Goal: Task Accomplishment & Management: Manage account settings

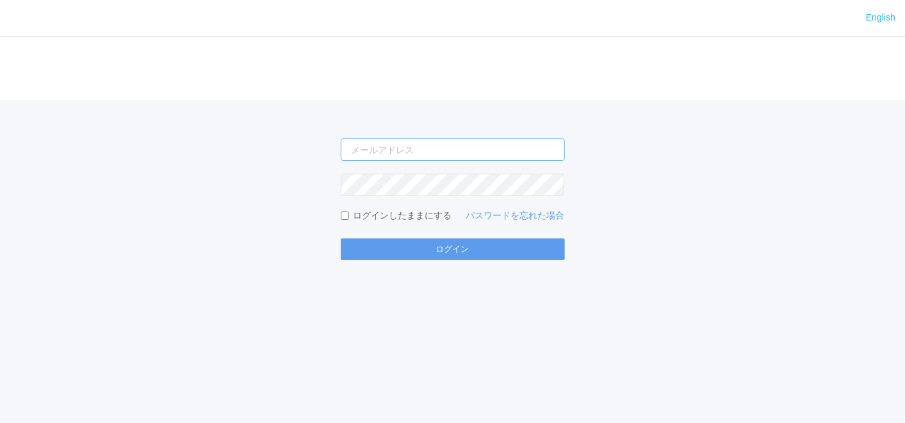
drag, startPoint x: 0, startPoint y: 0, endPoint x: 364, endPoint y: 158, distance: 396.7
click at [364, 158] on input "email" at bounding box center [453, 149] width 224 height 22
type input "[EMAIL_ADDRESS][DOMAIN_NAME]"
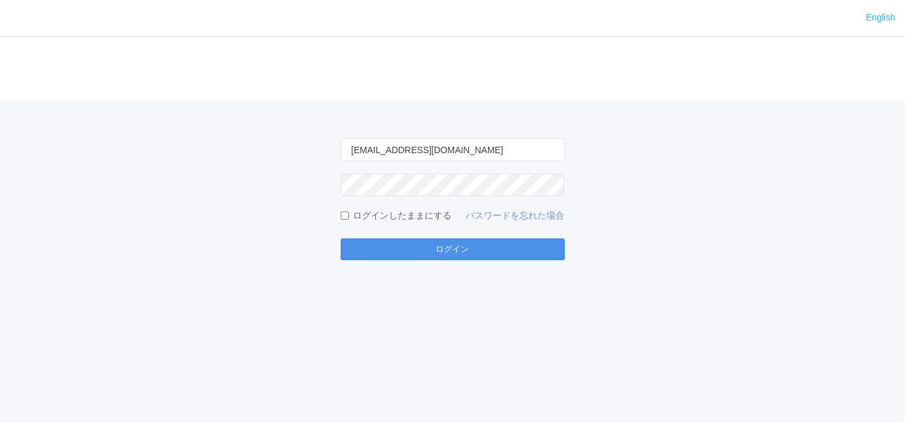
click at [384, 249] on button "ログイン" at bounding box center [453, 249] width 224 height 22
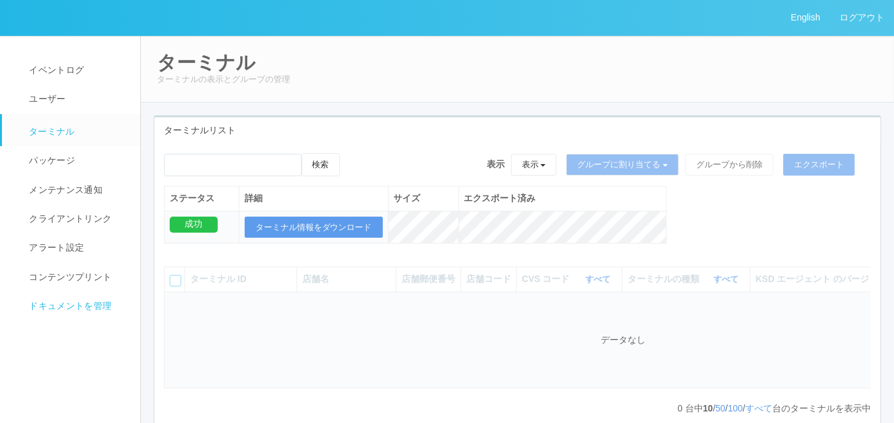
click at [75, 303] on span "ドキュメントを管理" at bounding box center [69, 305] width 86 height 10
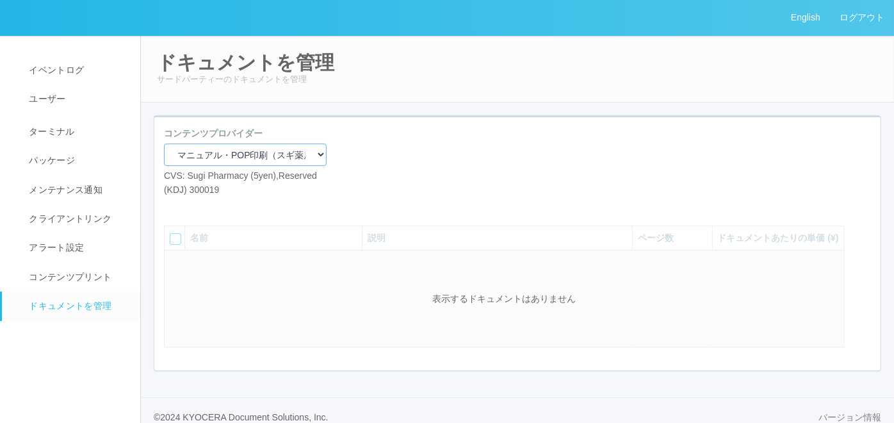
click at [231, 157] on select "マニュアル・POP印刷（スギ薬局） マニュアル・POP印刷（DY） マニュアル・POP印刷（共通） マニュアル・POP印刷（セコマ） マニュアル・POP印刷（…" at bounding box center [245, 154] width 163 height 22
select select "92e33cfa-a397-43d0-aeaa-8a96cbdf4d79"
click at [164, 143] on select "マニュアル・POP印刷（スギ薬局） マニュアル・POP印刷（DY） マニュアル・POP印刷（共通） マニュアル・POP印刷（セコマ） マニュアル・POP印刷（…" at bounding box center [245, 154] width 163 height 22
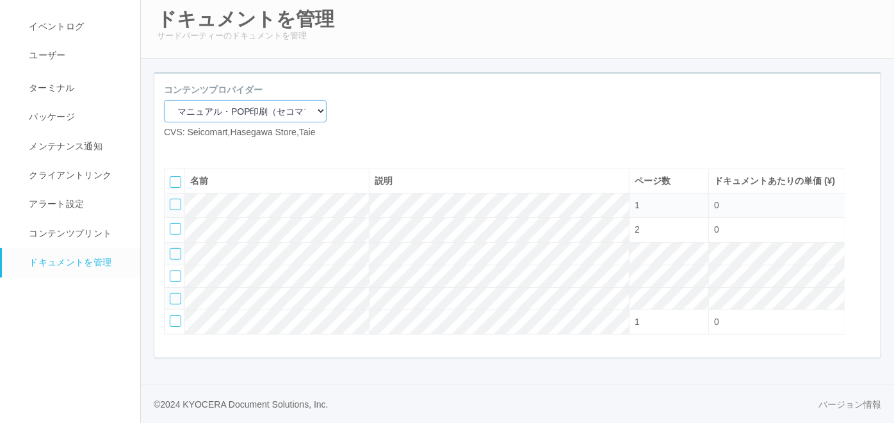
scroll to position [71, 0]
click at [175, 210] on div at bounding box center [176, 205] width 12 height 12
click at [212, 149] on icon at bounding box center [212, 149] width 0 height 0
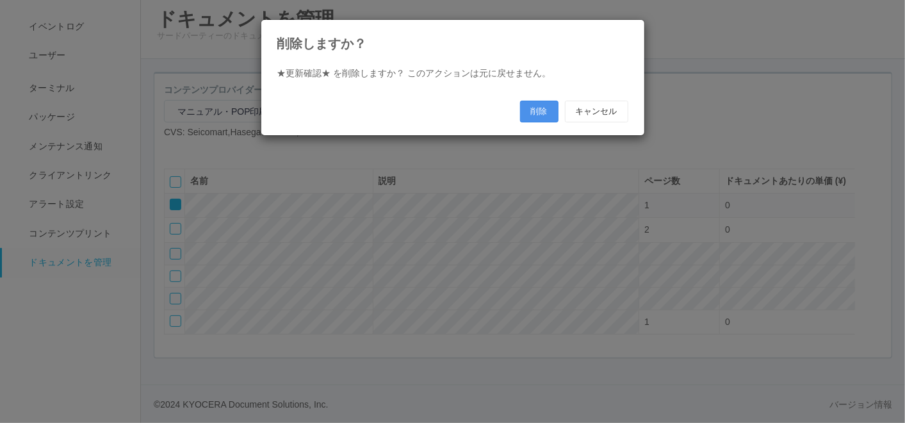
click at [528, 108] on button "削除" at bounding box center [539, 112] width 38 height 22
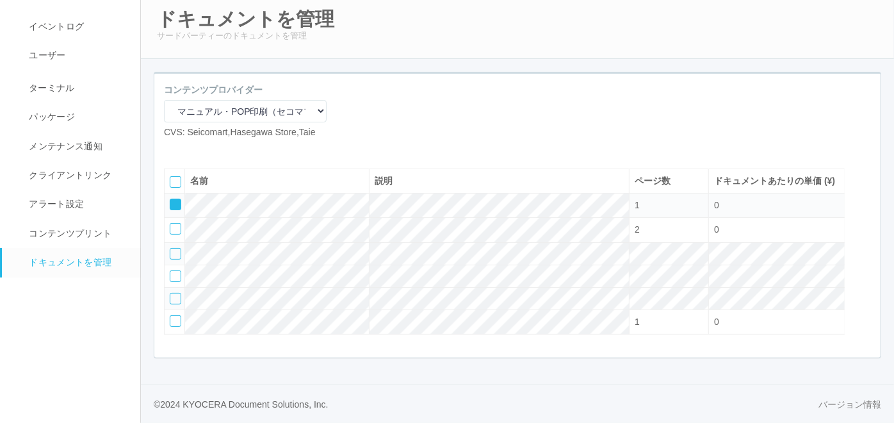
scroll to position [60, 0]
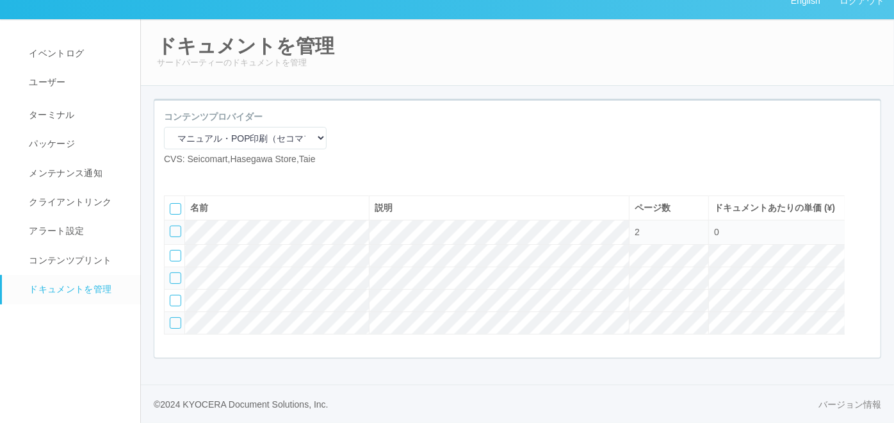
click at [175, 318] on div at bounding box center [176, 323] width 12 height 12
click at [864, 201] on div at bounding box center [864, 205] width 19 height 26
click at [171, 227] on icon at bounding box center [171, 227] width 0 height 0
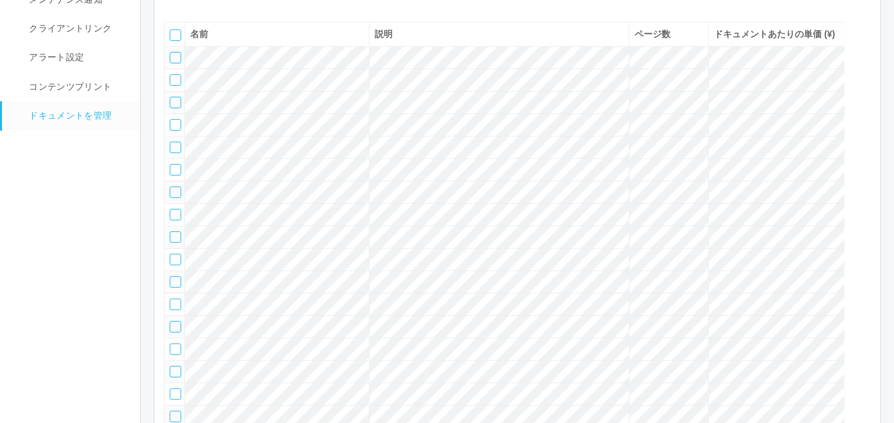
scroll to position [212, 0]
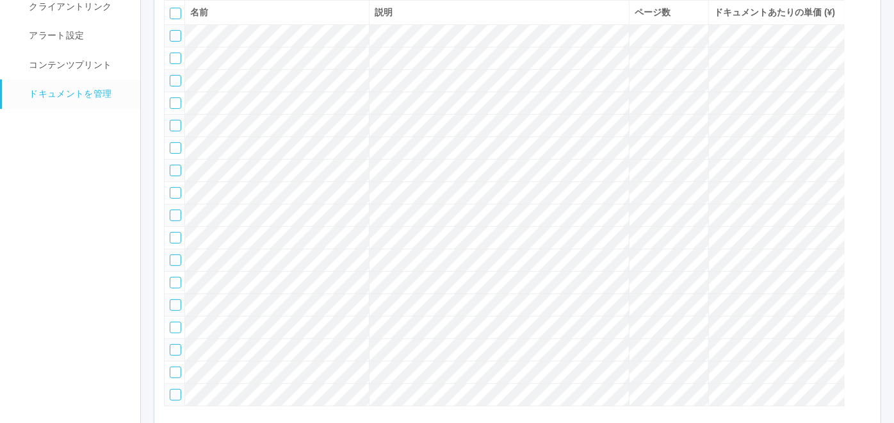
click at [179, 42] on div at bounding box center [176, 36] width 12 height 12
click at [178, 64] on div at bounding box center [176, 59] width 12 height 12
click at [175, 86] on div at bounding box center [176, 81] width 12 height 12
click at [175, 109] on div at bounding box center [176, 103] width 12 height 12
click at [176, 154] on div at bounding box center [176, 148] width 12 height 12
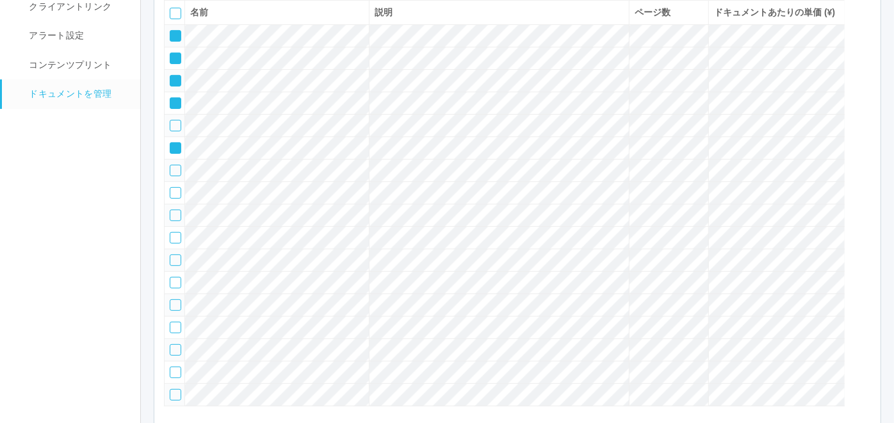
click at [177, 176] on div at bounding box center [176, 171] width 12 height 12
click at [178, 243] on div at bounding box center [176, 238] width 12 height 12
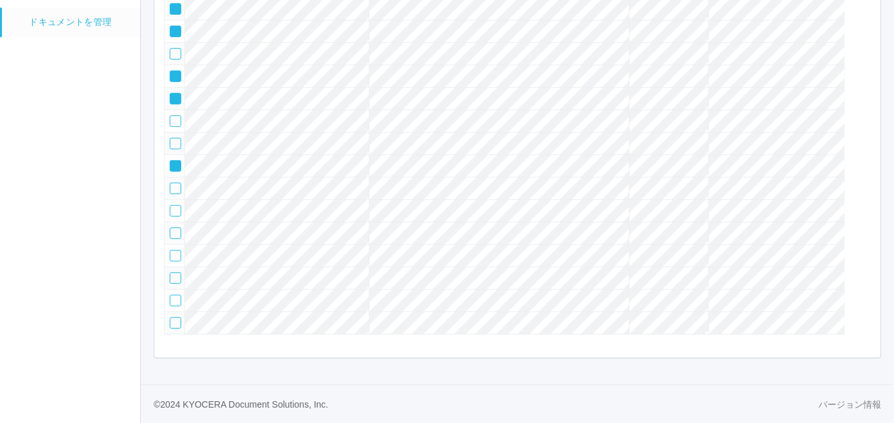
scroll to position [68, 0]
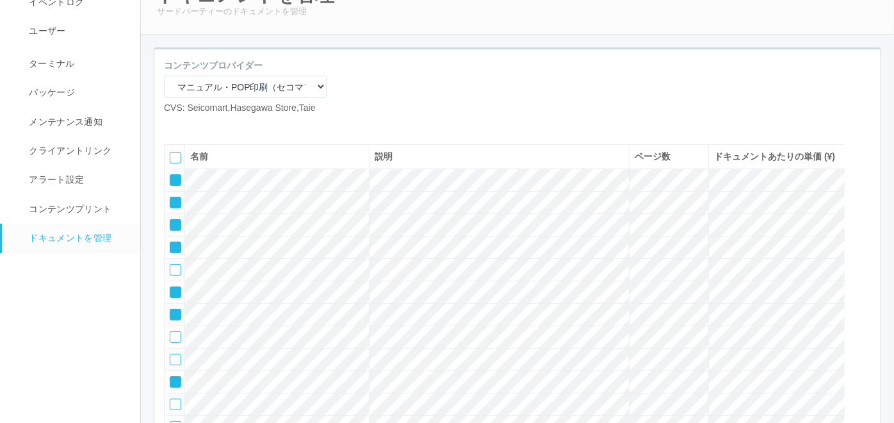
click at [212, 125] on icon at bounding box center [212, 125] width 0 height 0
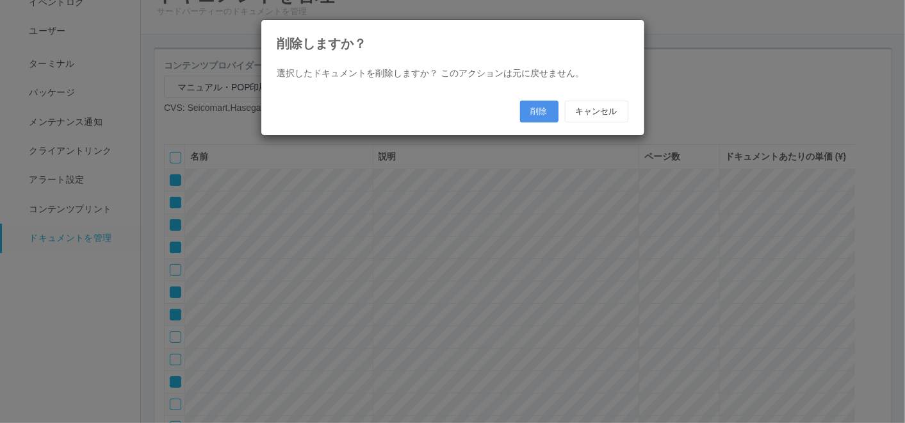
click at [547, 115] on button "削除" at bounding box center [539, 112] width 38 height 22
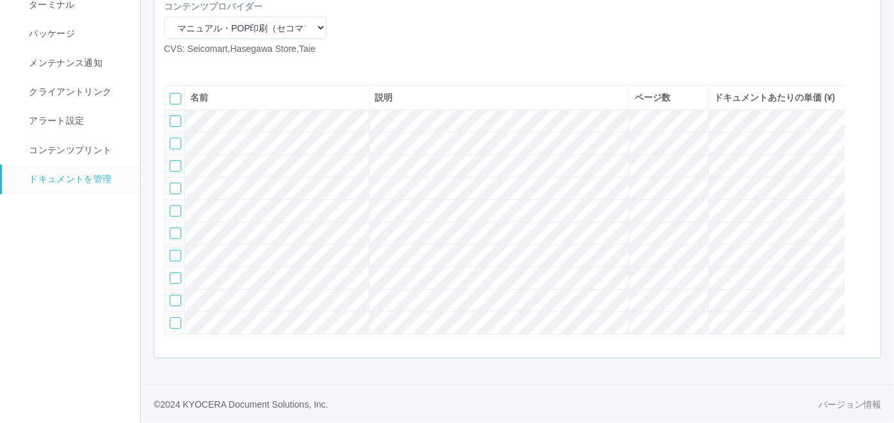
scroll to position [110, 0]
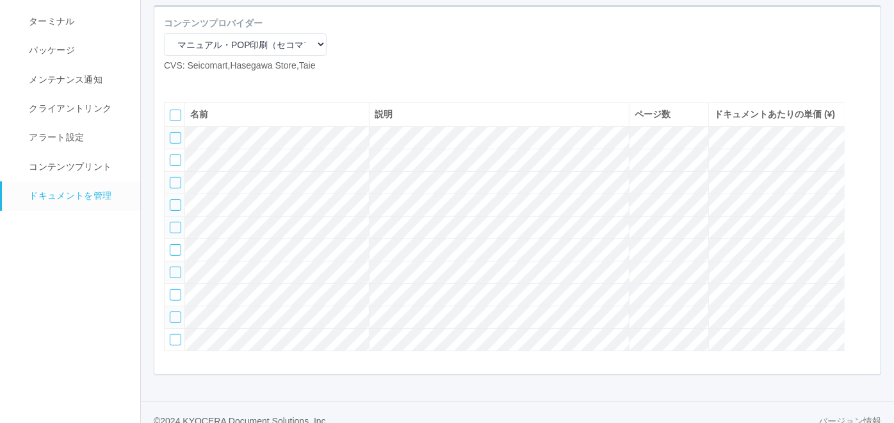
click at [177, 211] on div at bounding box center [176, 205] width 12 height 12
click at [177, 233] on div at bounding box center [176, 228] width 12 height 12
click at [176, 256] on div at bounding box center [176, 250] width 12 height 12
click at [175, 278] on div at bounding box center [176, 272] width 12 height 12
click at [863, 124] on div at bounding box center [864, 112] width 19 height 26
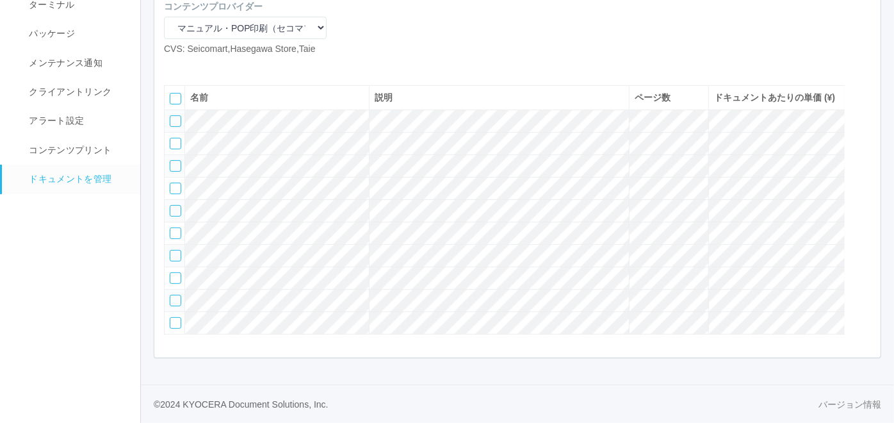
scroll to position [181, 0]
click at [175, 272] on div at bounding box center [176, 278] width 12 height 12
click at [170, 295] on div at bounding box center [176, 301] width 12 height 12
click at [867, 108] on div at bounding box center [864, 121] width 19 height 26
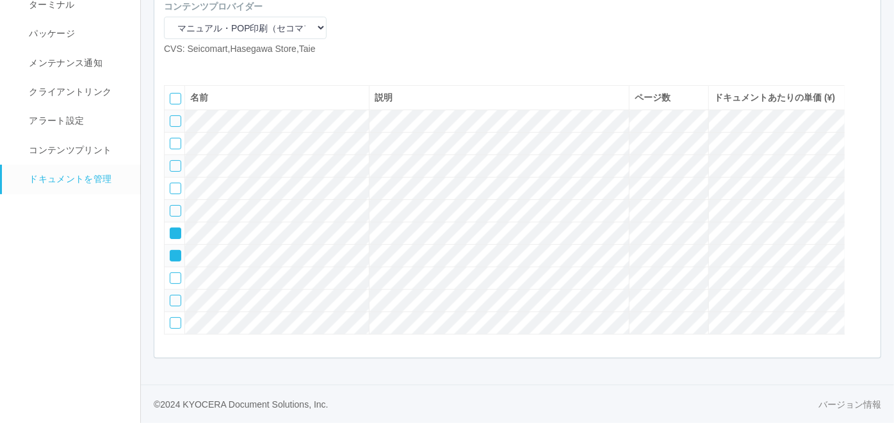
click at [175, 245] on td at bounding box center [175, 256] width 20 height 22
click at [171, 229] on icon at bounding box center [171, 229] width 0 height 0
click at [171, 251] on icon at bounding box center [171, 251] width 0 height 0
click at [193, 66] on icon at bounding box center [193, 66] width 0 height 0
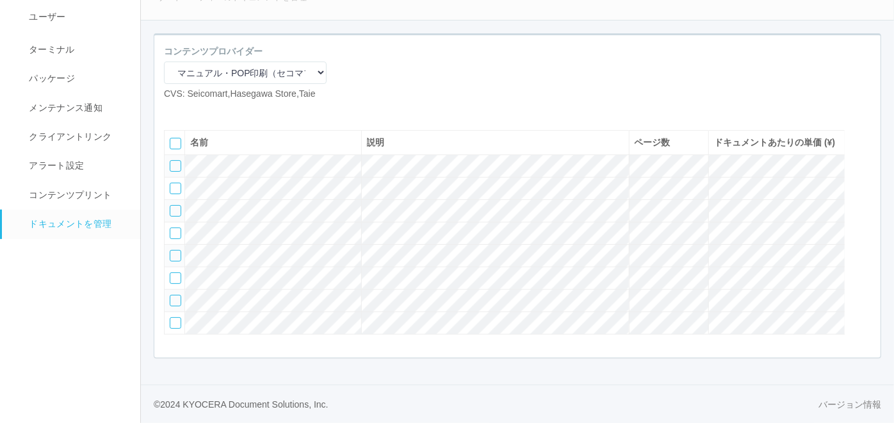
scroll to position [133, 0]
click at [175, 160] on div at bounding box center [176, 166] width 12 height 12
click at [174, 183] on div at bounding box center [176, 189] width 12 height 12
click at [173, 205] on div at bounding box center [176, 211] width 12 height 12
click at [172, 227] on div at bounding box center [176, 233] width 12 height 12
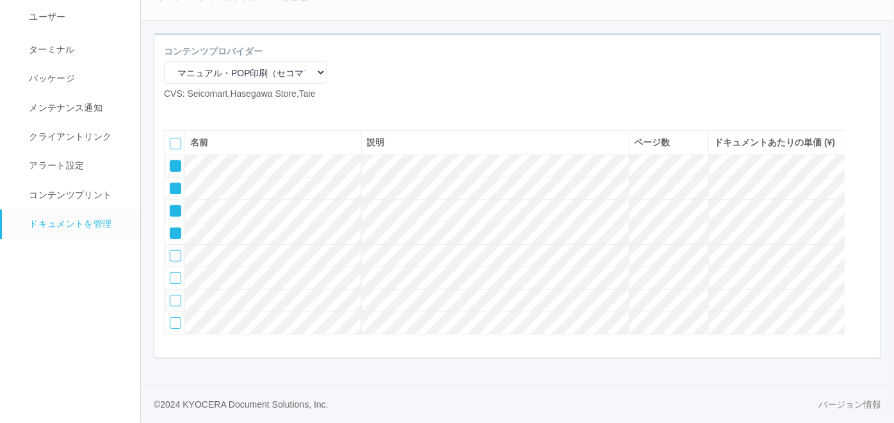
click at [212, 111] on icon at bounding box center [212, 111] width 0 height 0
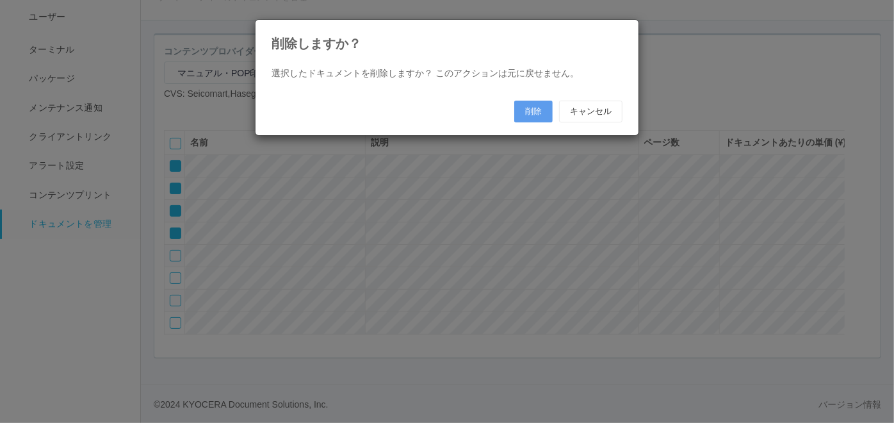
scroll to position [118, 0]
click at [538, 107] on button "削除" at bounding box center [539, 112] width 38 height 22
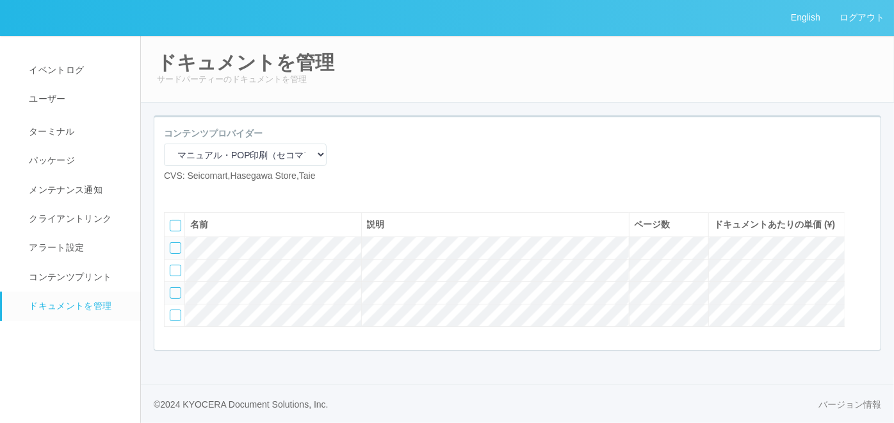
scroll to position [35, 0]
click at [193, 193] on icon at bounding box center [193, 193] width 0 height 0
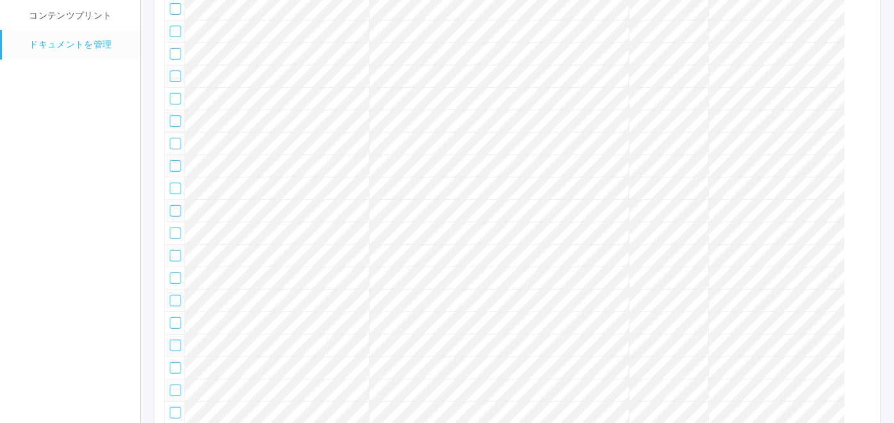
scroll to position [181, 0]
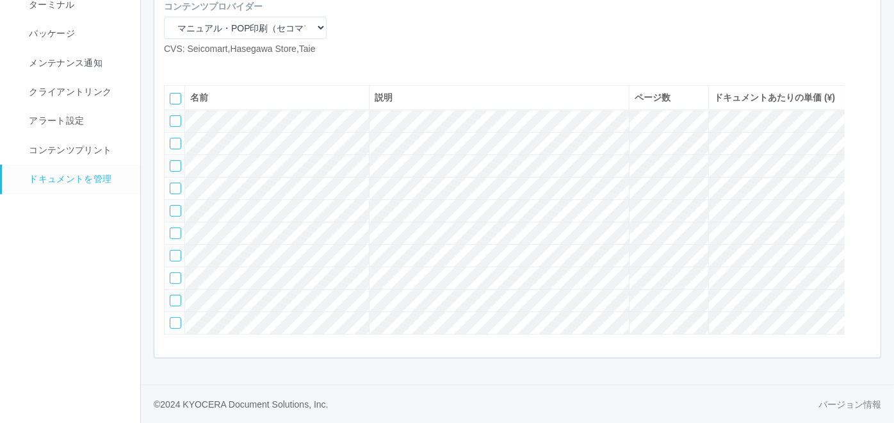
click at [174, 115] on div at bounding box center [176, 121] width 12 height 12
click at [173, 138] on div at bounding box center [176, 144] width 12 height 12
click at [174, 160] on div at bounding box center [176, 166] width 12 height 12
click at [177, 183] on div at bounding box center [176, 189] width 12 height 12
click at [176, 205] on div at bounding box center [176, 211] width 12 height 12
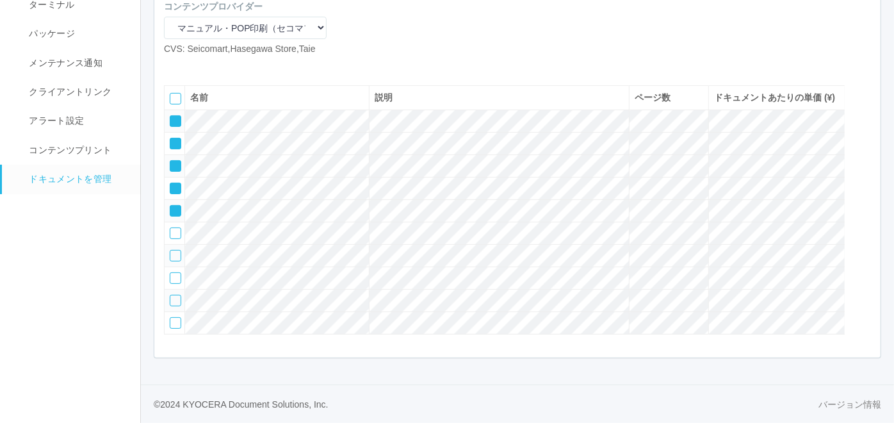
click at [212, 66] on icon at bounding box center [212, 66] width 0 height 0
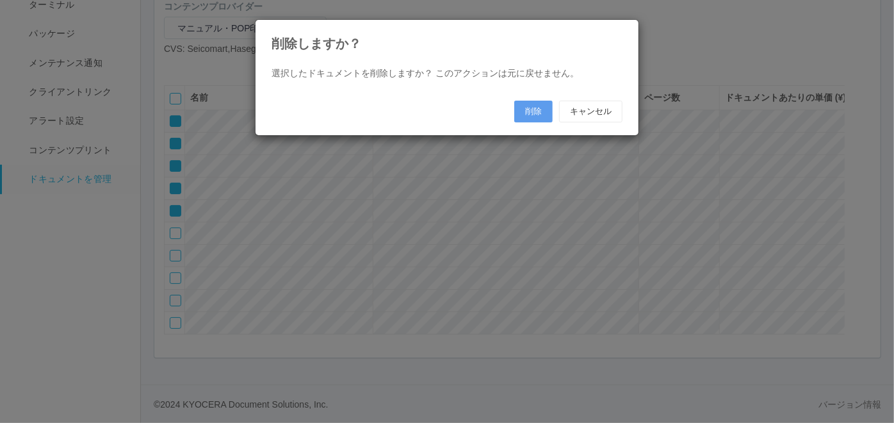
scroll to position [168, 0]
click at [530, 111] on button "削除" at bounding box center [539, 112] width 38 height 22
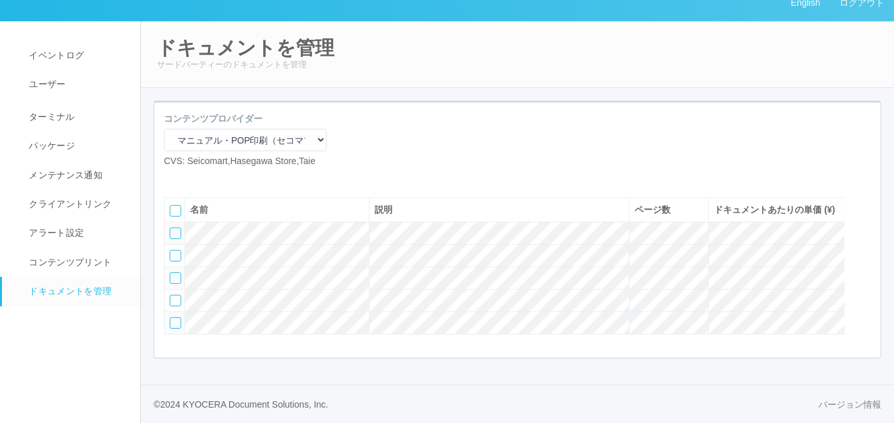
scroll to position [60, 0]
click at [193, 178] on icon at bounding box center [193, 178] width 0 height 0
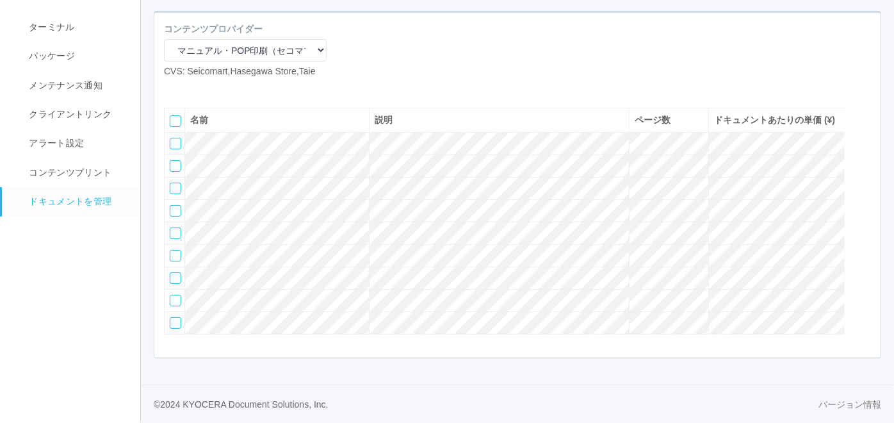
scroll to position [157, 0]
click at [174, 138] on div at bounding box center [176, 144] width 12 height 12
click at [172, 160] on div at bounding box center [176, 166] width 12 height 12
click at [175, 183] on div at bounding box center [176, 189] width 12 height 12
click at [212, 88] on icon at bounding box center [212, 88] width 0 height 0
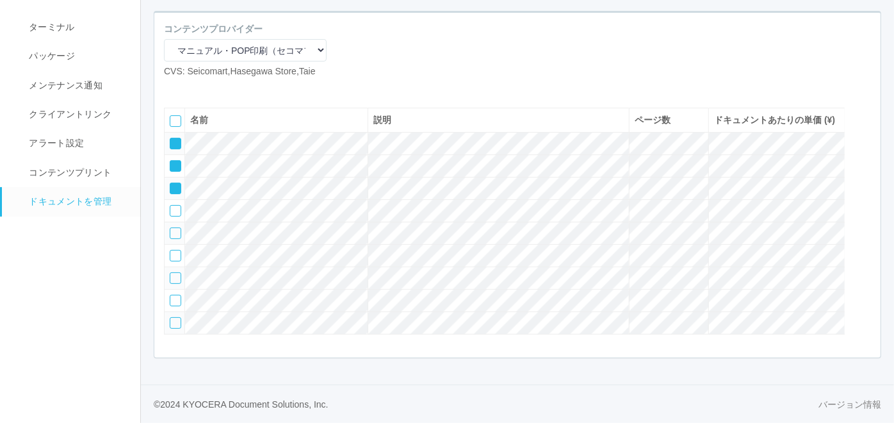
scroll to position [143, 0]
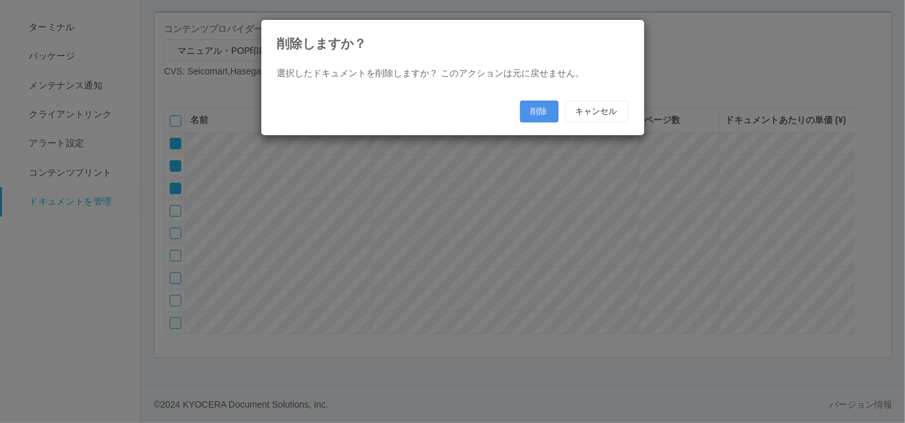
click at [533, 108] on button "削除" at bounding box center [539, 112] width 38 height 22
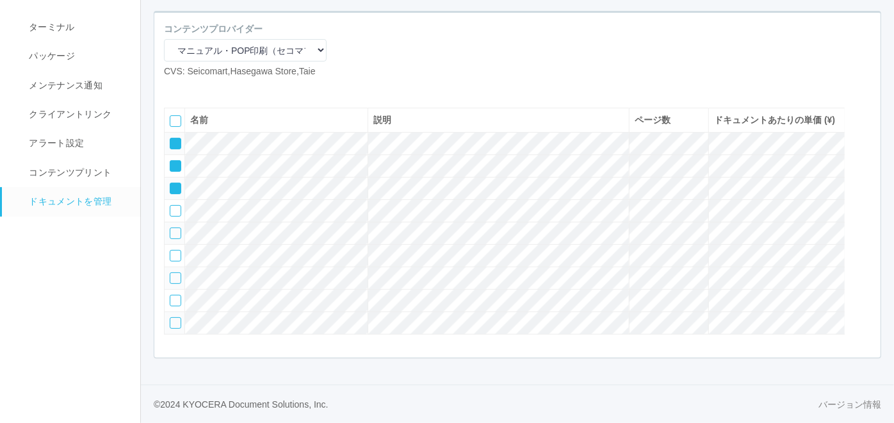
scroll to position [84, 0]
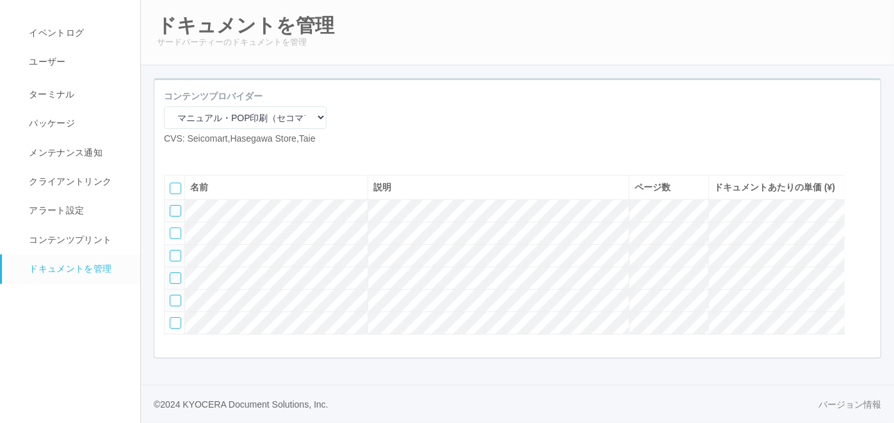
click at [177, 272] on div at bounding box center [176, 278] width 12 height 12
click at [177, 297] on div at bounding box center [176, 301] width 12 height 12
click at [177, 321] on div at bounding box center [176, 323] width 12 height 12
click at [868, 173] on div at bounding box center [864, 185] width 19 height 26
click at [171, 251] on icon at bounding box center [171, 251] width 0 height 0
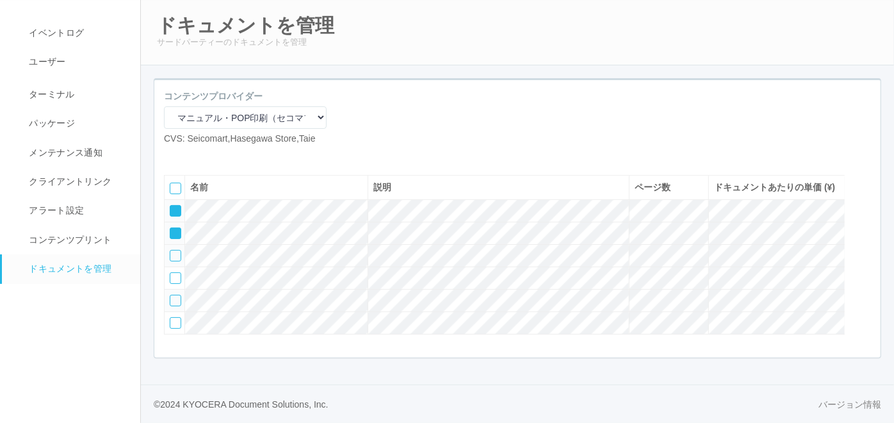
click at [171, 229] on icon at bounding box center [171, 229] width 0 height 0
click at [171, 206] on icon at bounding box center [171, 206] width 0 height 0
click at [193, 156] on icon at bounding box center [193, 156] width 0 height 0
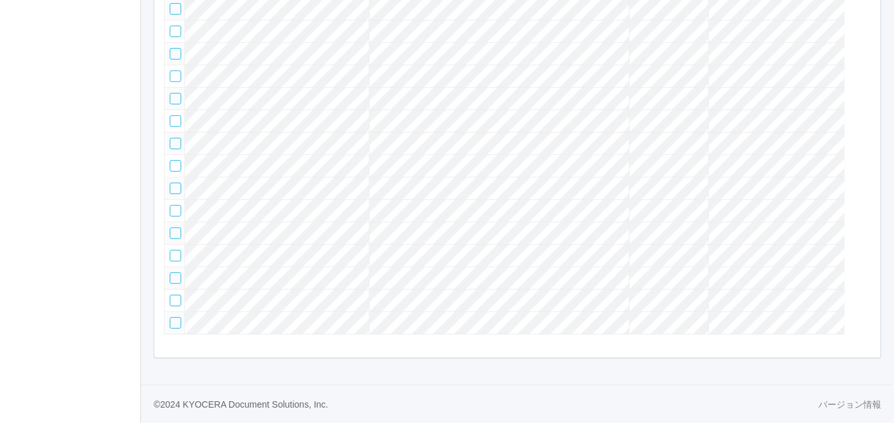
scroll to position [108, 0]
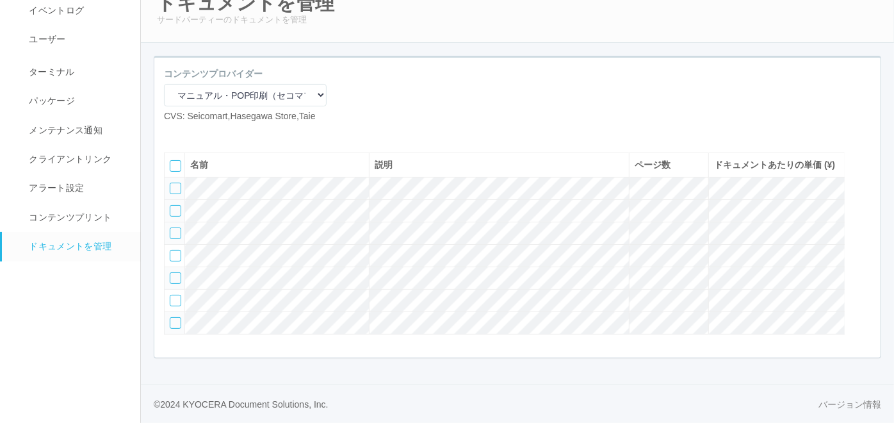
click at [176, 205] on div at bounding box center [176, 211] width 12 height 12
click at [177, 227] on div at bounding box center [176, 233] width 12 height 12
click at [172, 250] on div at bounding box center [176, 256] width 12 height 12
click at [212, 133] on icon at bounding box center [212, 133] width 0 height 0
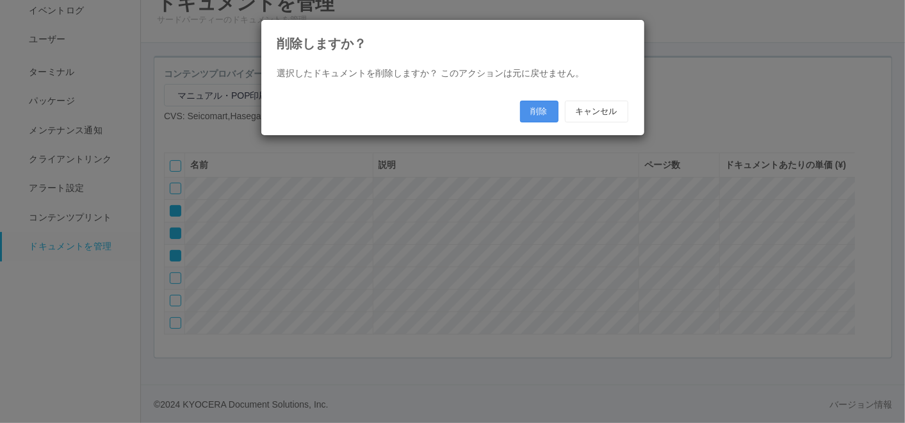
click at [530, 109] on button "削除" at bounding box center [539, 112] width 38 height 22
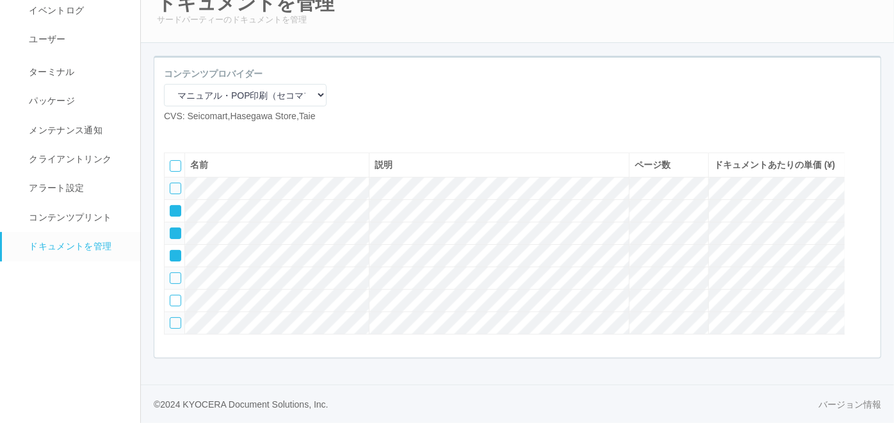
scroll to position [35, 0]
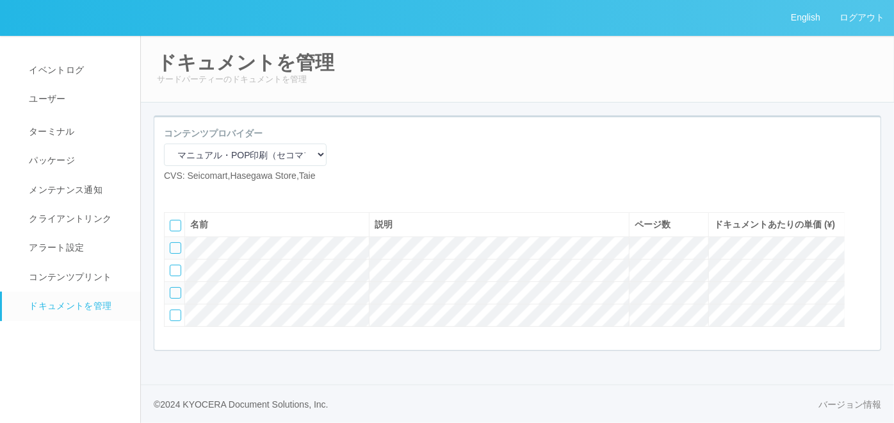
click at [193, 193] on icon at bounding box center [193, 193] width 0 height 0
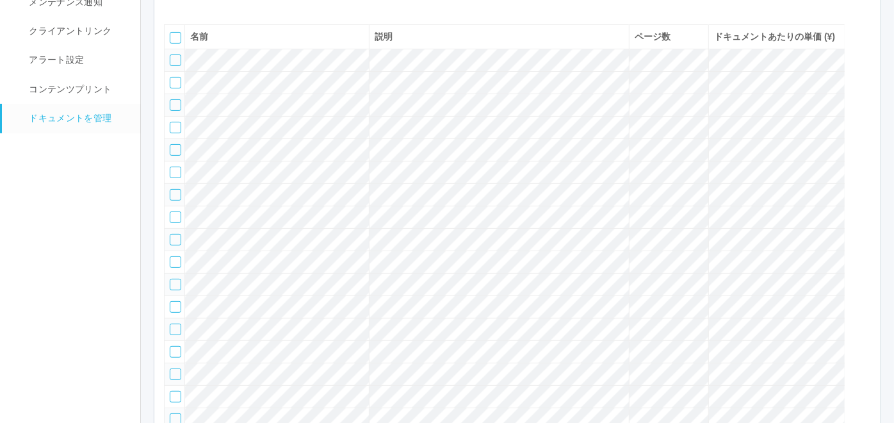
scroll to position [165, 0]
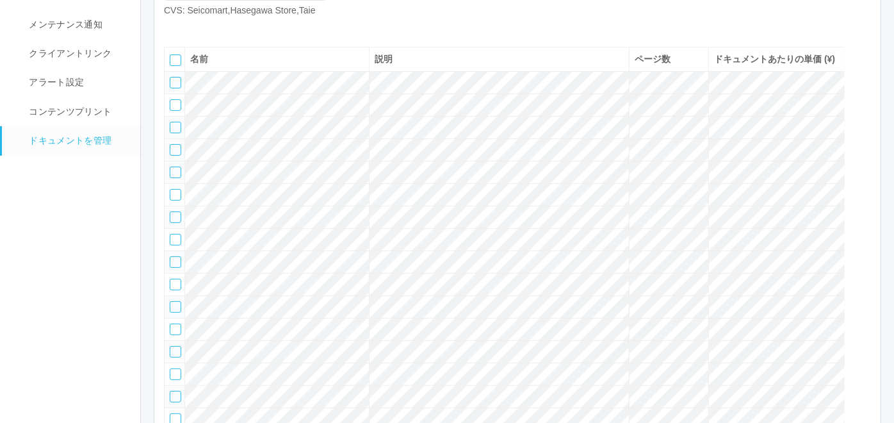
click at [176, 156] on div at bounding box center [176, 150] width 12 height 12
click at [179, 178] on div at bounding box center [176, 173] width 12 height 12
click at [175, 200] on div at bounding box center [176, 195] width 12 height 12
click at [174, 223] on div at bounding box center [176, 217] width 12 height 12
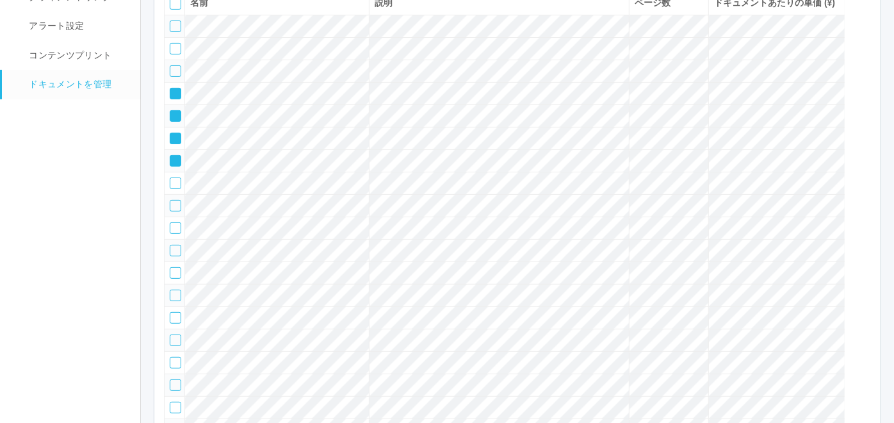
scroll to position [241, 0]
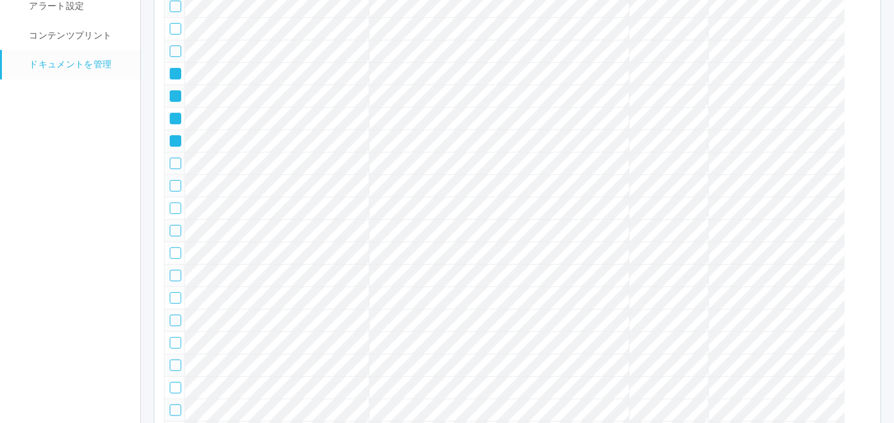
click at [175, 169] on div at bounding box center [176, 164] width 12 height 12
click at [172, 191] on div at bounding box center [176, 186] width 12 height 12
click at [173, 214] on div at bounding box center [176, 208] width 12 height 12
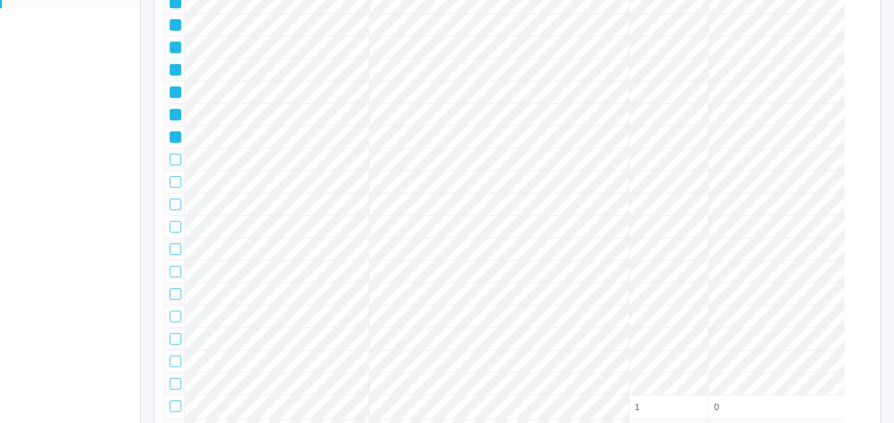
click at [176, 165] on div at bounding box center [176, 160] width 12 height 12
click at [176, 188] on div at bounding box center [176, 182] width 12 height 12
click at [174, 210] on div at bounding box center [176, 205] width 12 height 12
click at [171, 200] on icon at bounding box center [171, 200] width 0 height 0
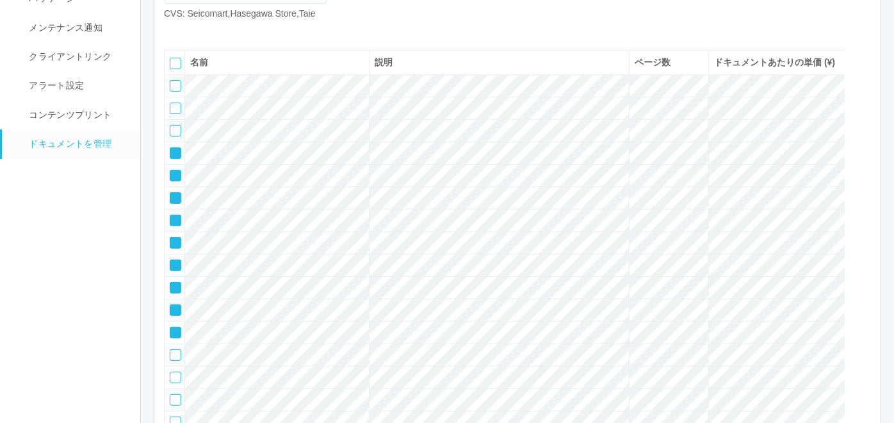
scroll to position [143, 0]
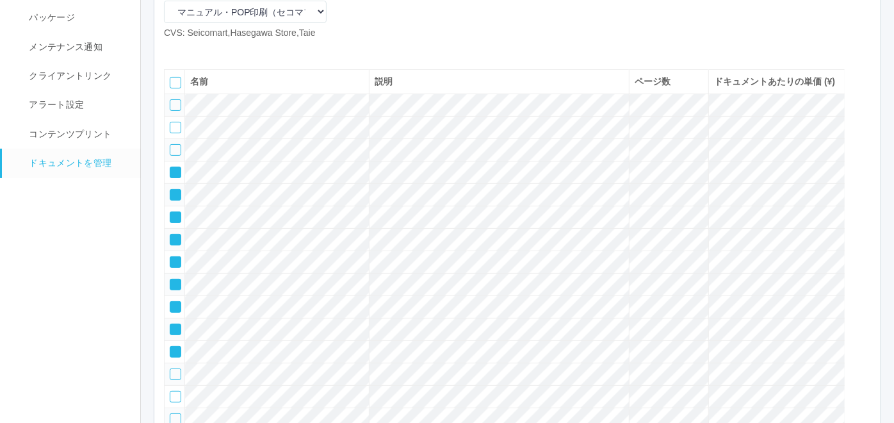
click at [212, 50] on icon at bounding box center [212, 50] width 0 height 0
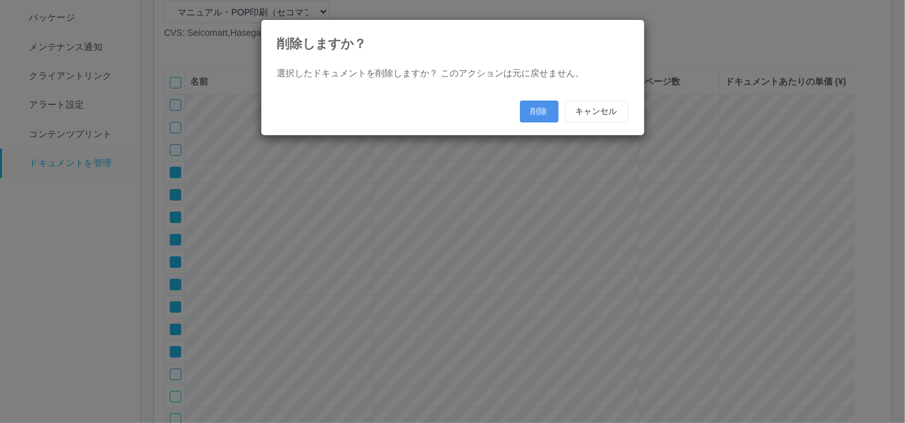
click at [539, 103] on button "削除" at bounding box center [539, 112] width 38 height 22
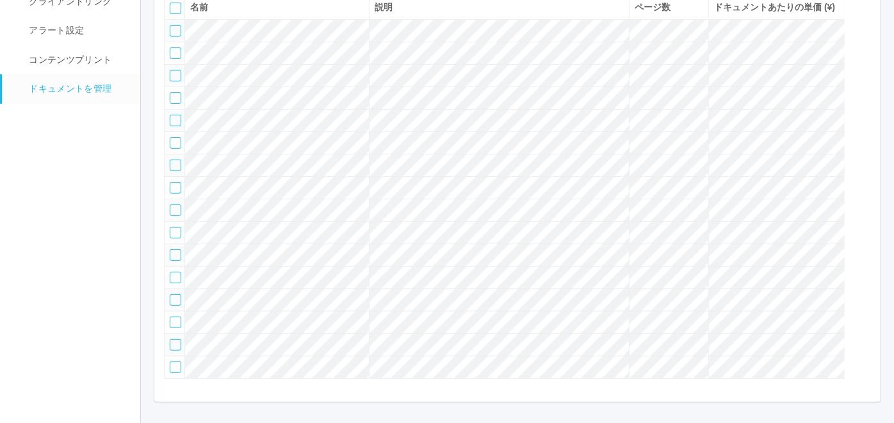
scroll to position [285, 0]
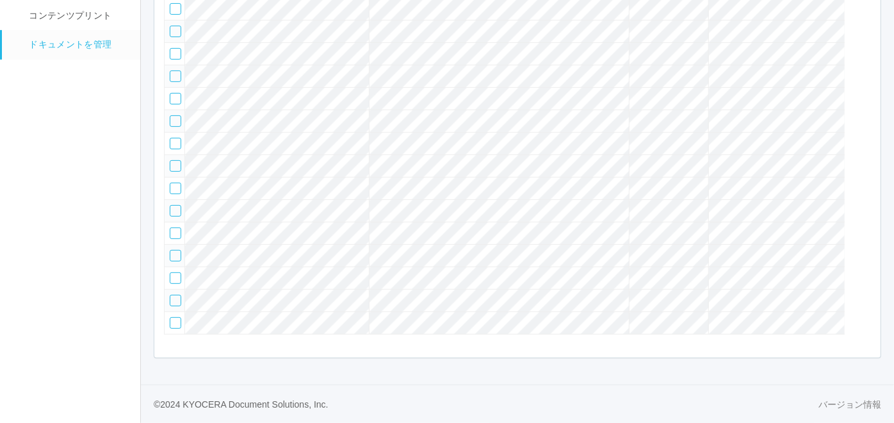
click at [176, 127] on div at bounding box center [176, 121] width 12 height 12
click at [175, 149] on div at bounding box center [176, 144] width 12 height 12
click at [174, 172] on div at bounding box center [176, 166] width 12 height 12
click at [173, 194] on div at bounding box center [176, 189] width 12 height 12
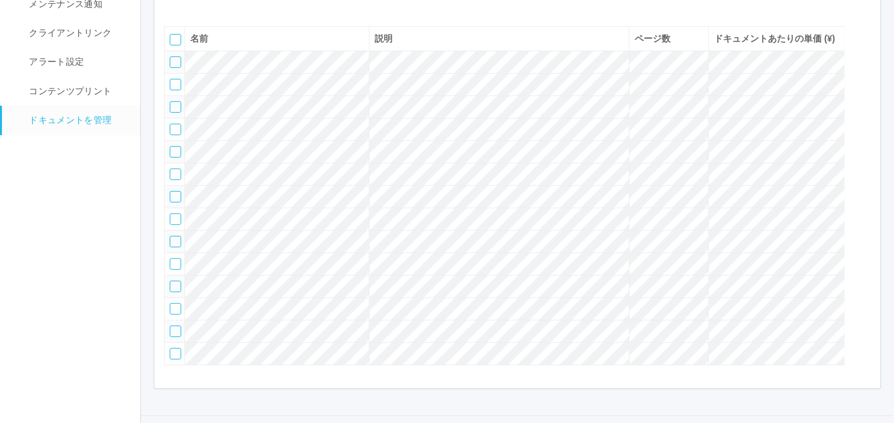
scroll to position [208, 0]
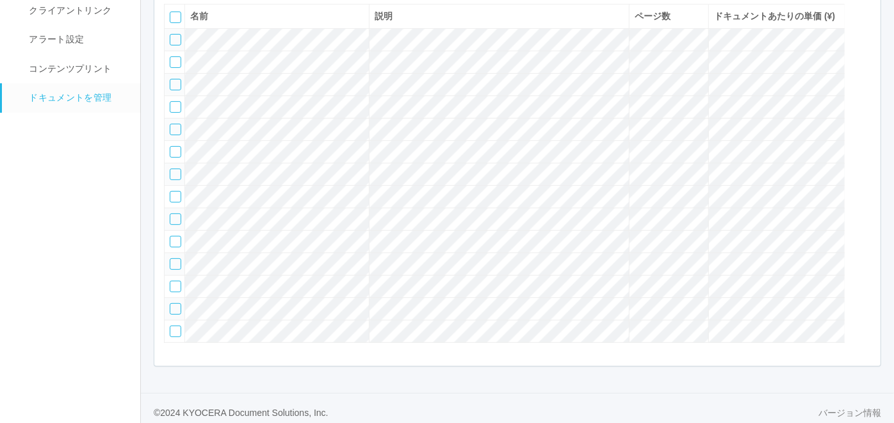
click at [175, 135] on div at bounding box center [176, 130] width 12 height 12
click at [175, 158] on div at bounding box center [176, 152] width 12 height 12
click at [174, 180] on div at bounding box center [176, 174] width 12 height 12
click at [174, 202] on div at bounding box center [176, 197] width 12 height 12
click at [171, 125] on icon at bounding box center [171, 125] width 0 height 0
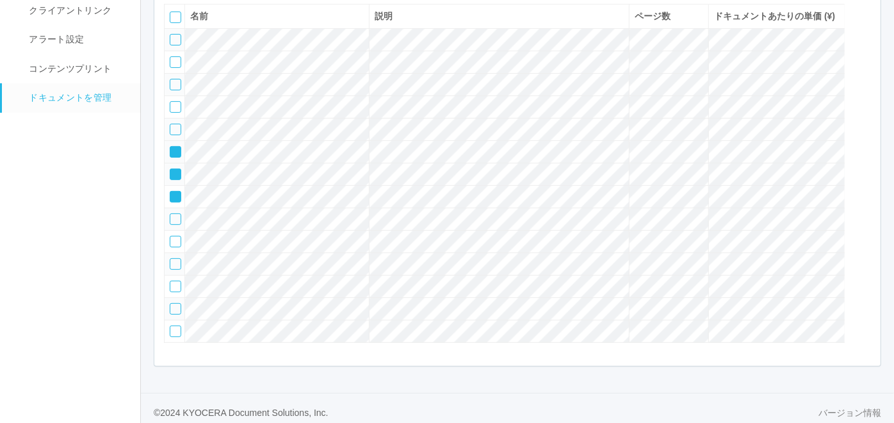
click at [171, 147] on icon at bounding box center [171, 147] width 0 height 0
click at [171, 170] on icon at bounding box center [171, 170] width 0 height 0
click at [171, 192] on icon at bounding box center [171, 192] width 0 height 0
click at [174, 113] on div at bounding box center [176, 107] width 12 height 12
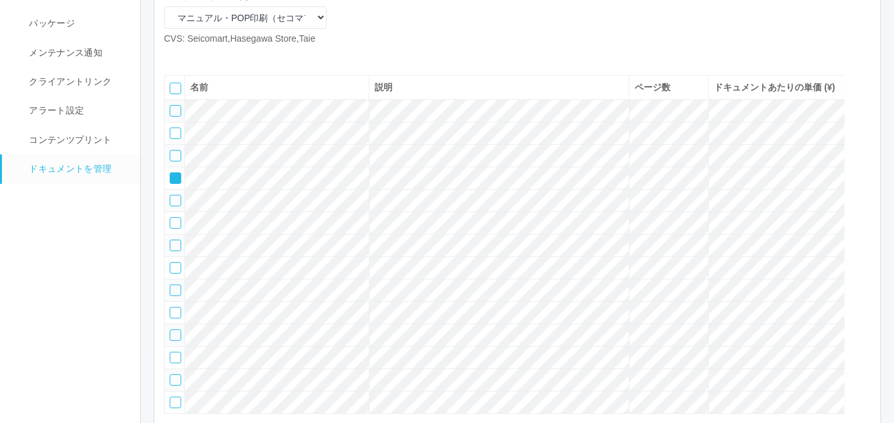
click at [863, 174] on div at bounding box center [864, 162] width 19 height 26
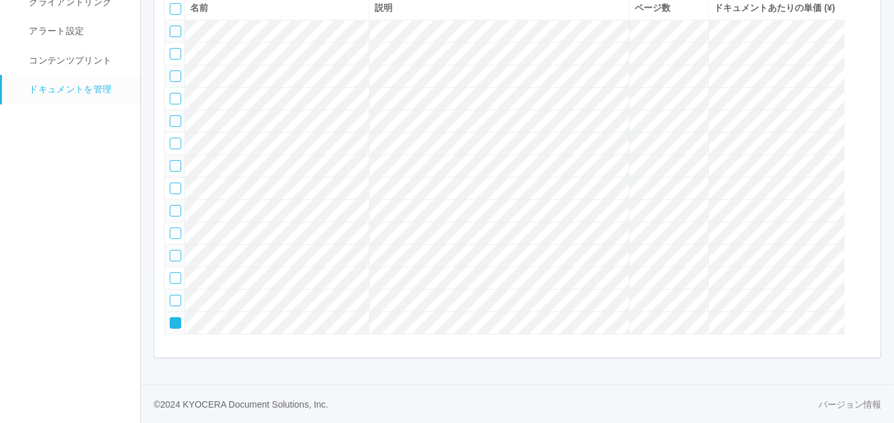
scroll to position [208, 0]
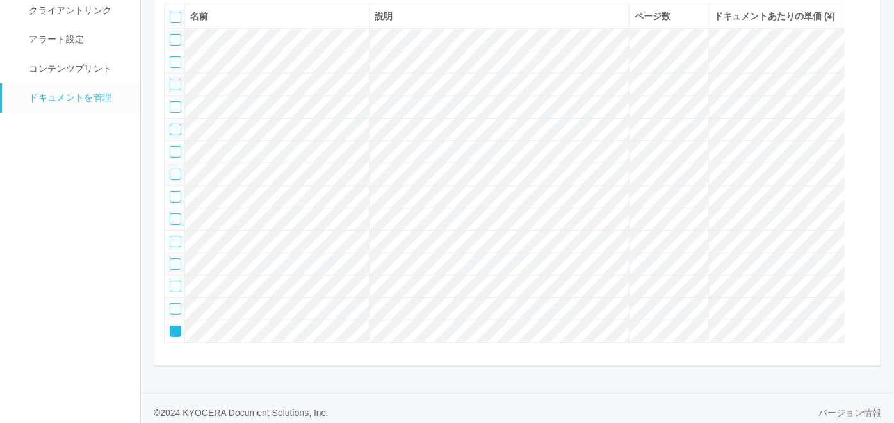
click at [870, 52] on div at bounding box center [864, 39] width 19 height 26
click at [171, 304] on icon at bounding box center [171, 304] width 0 height 0
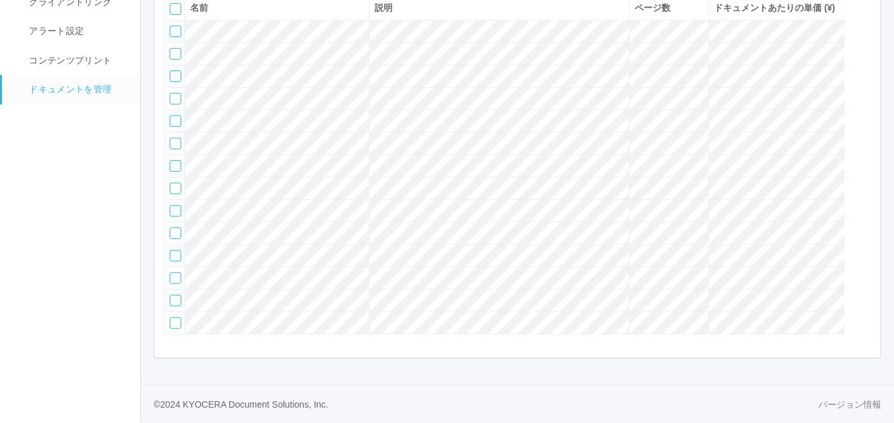
scroll to position [279, 0]
click at [175, 300] on div at bounding box center [176, 301] width 12 height 12
click at [868, 44] on div at bounding box center [864, 57] width 19 height 26
click at [170, 321] on div at bounding box center [176, 323] width 12 height 12
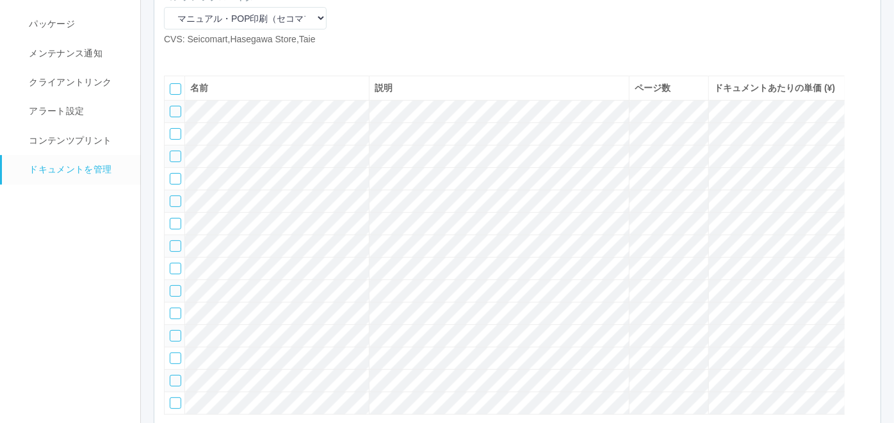
scroll to position [0, 0]
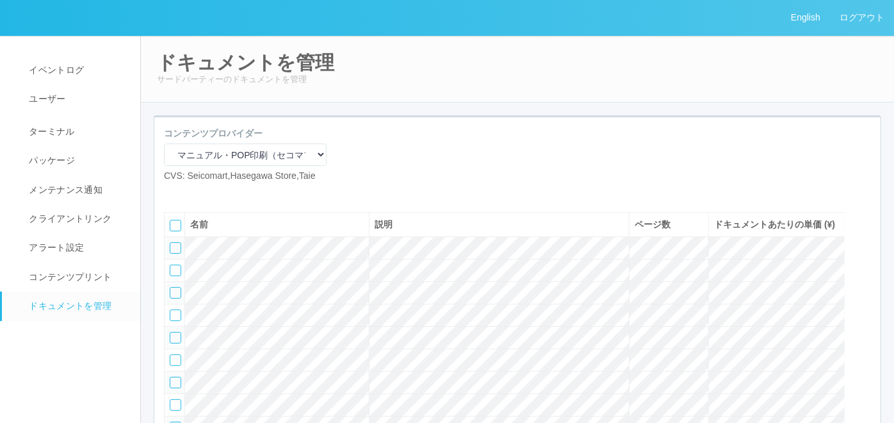
click at [193, 193] on icon at bounding box center [193, 193] width 0 height 0
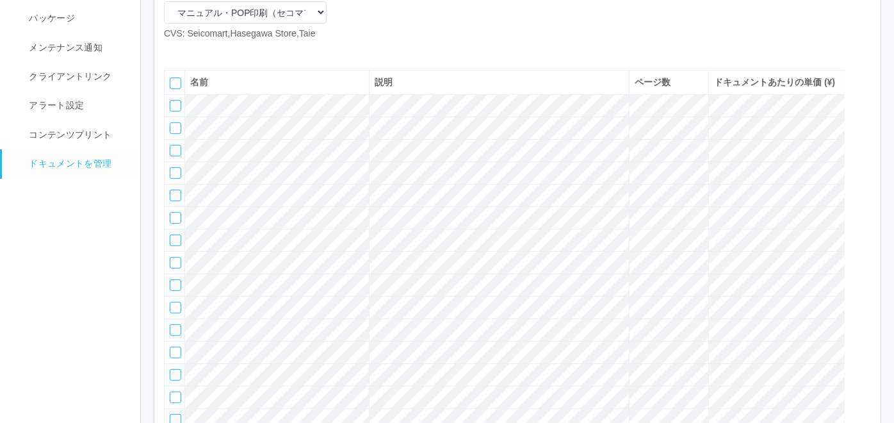
scroll to position [35, 0]
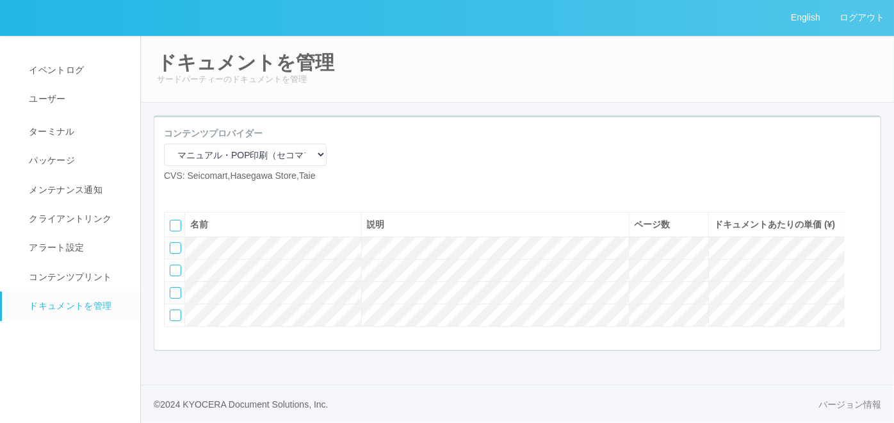
click at [193, 193] on icon at bounding box center [193, 193] width 0 height 0
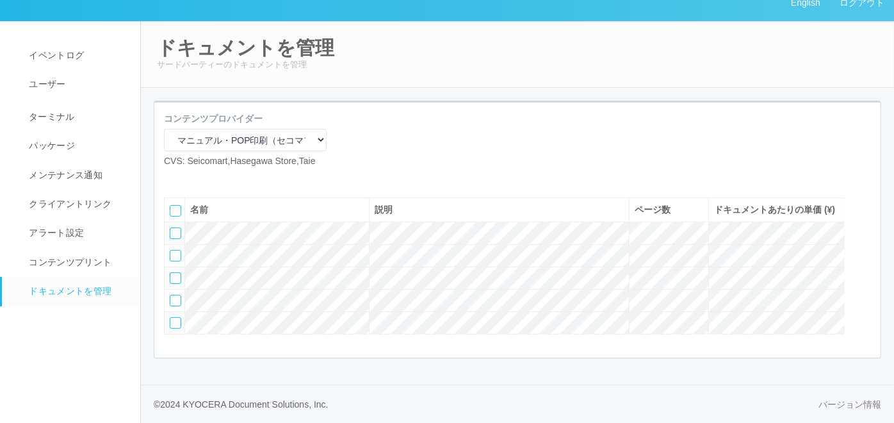
scroll to position [60, 0]
click at [193, 178] on icon at bounding box center [193, 178] width 0 height 0
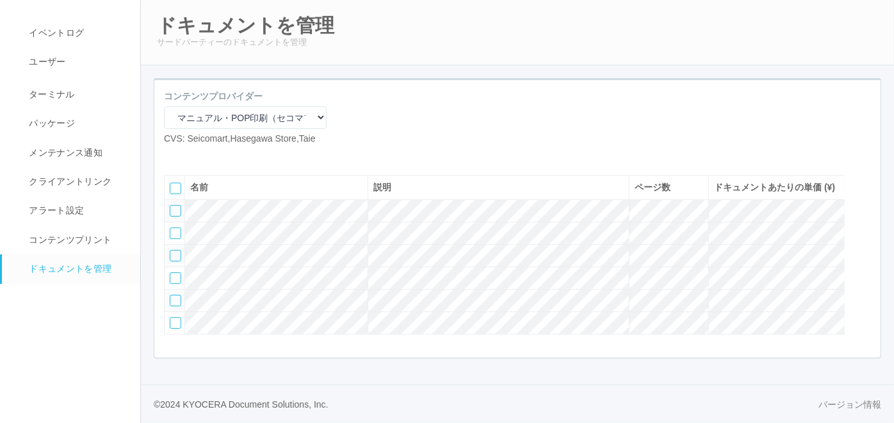
scroll to position [84, 0]
click at [193, 156] on icon at bounding box center [193, 156] width 0 height 0
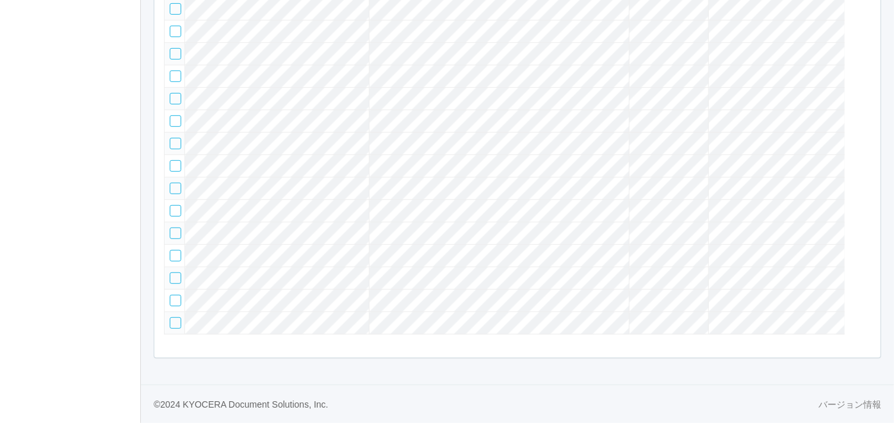
scroll to position [35, 0]
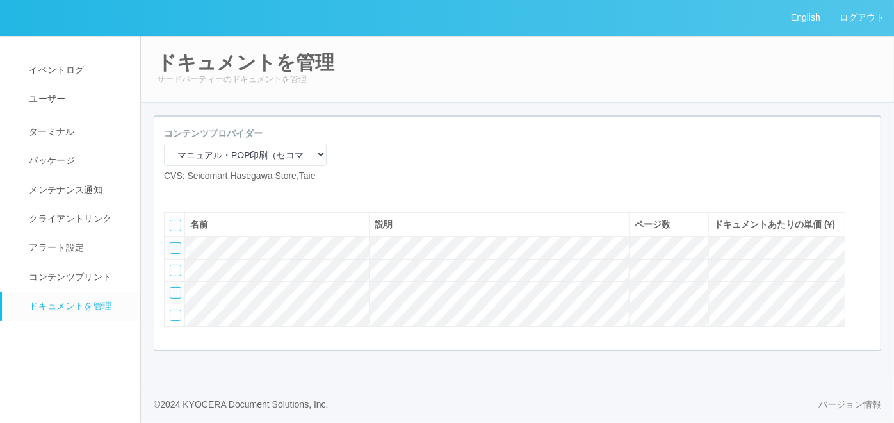
click at [193, 193] on icon at bounding box center [193, 193] width 0 height 0
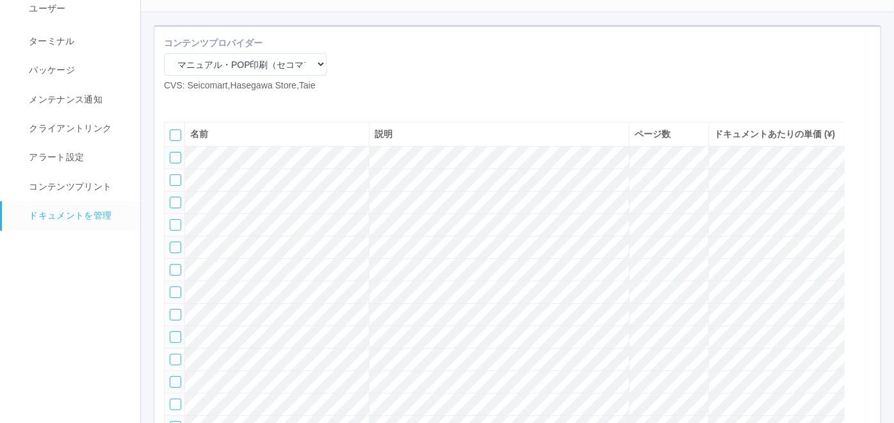
scroll to position [0, 0]
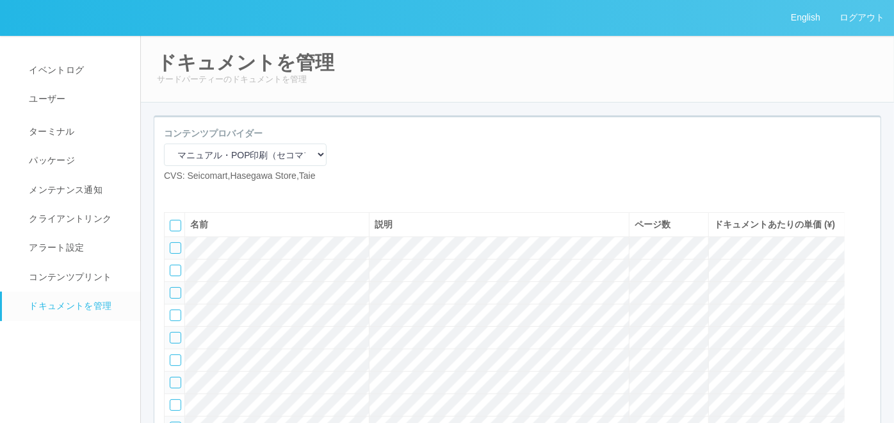
click at [193, 193] on icon at bounding box center [193, 193] width 0 height 0
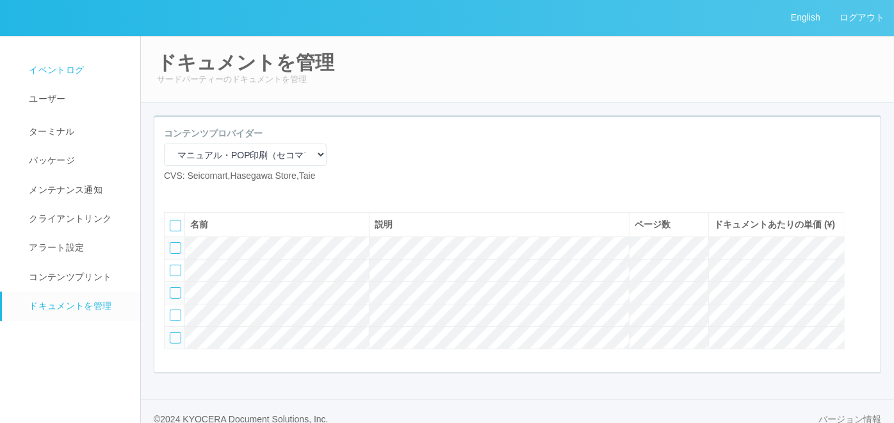
click at [88, 80] on link "イベントログ" at bounding box center [77, 70] width 150 height 29
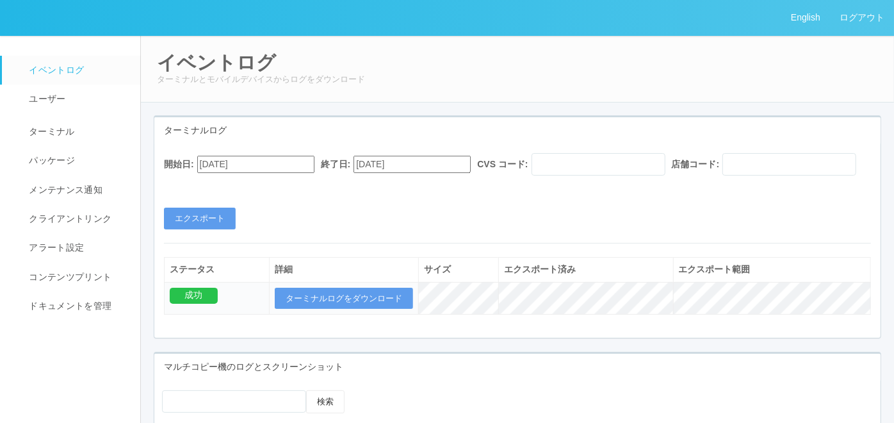
click at [256, 154] on div "開始日: [DATE] 終了日: [DATE] CVS コード: 店舗コード:" at bounding box center [517, 167] width 707 height 29
click at [258, 157] on input "[DATE]" at bounding box center [255, 164] width 117 height 17
click at [218, 184] on button "button" at bounding box center [212, 182] width 10 height 4
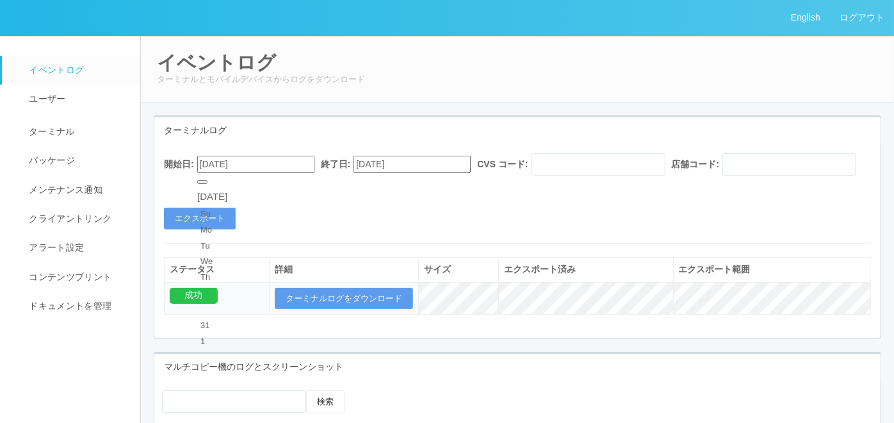
type input "[DATE]"
click at [210, 229] on button "エクスポート" at bounding box center [200, 218] width 72 height 22
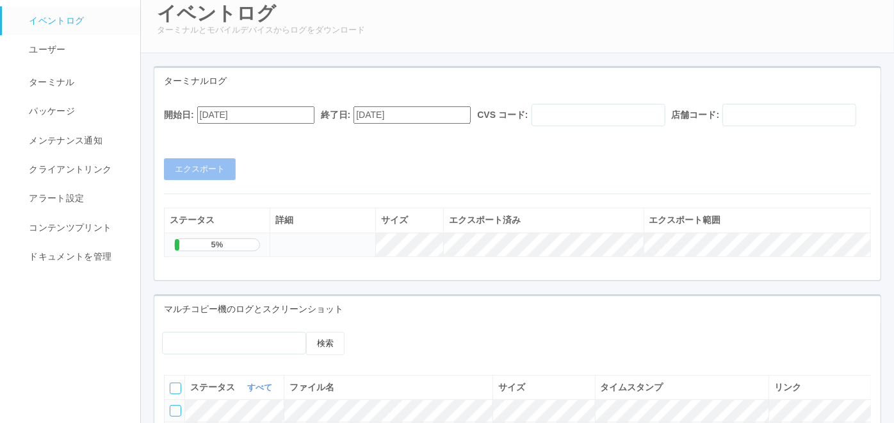
scroll to position [71, 0]
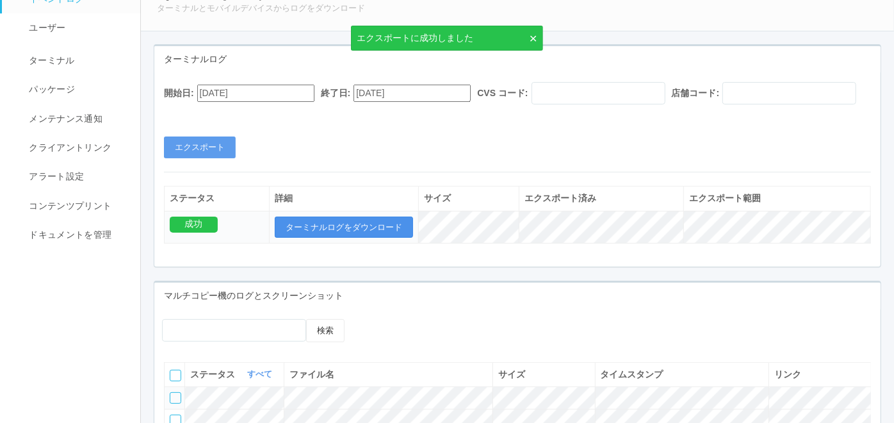
click at [359, 238] on button "ターミナルログをダウンロード" at bounding box center [344, 227] width 138 height 22
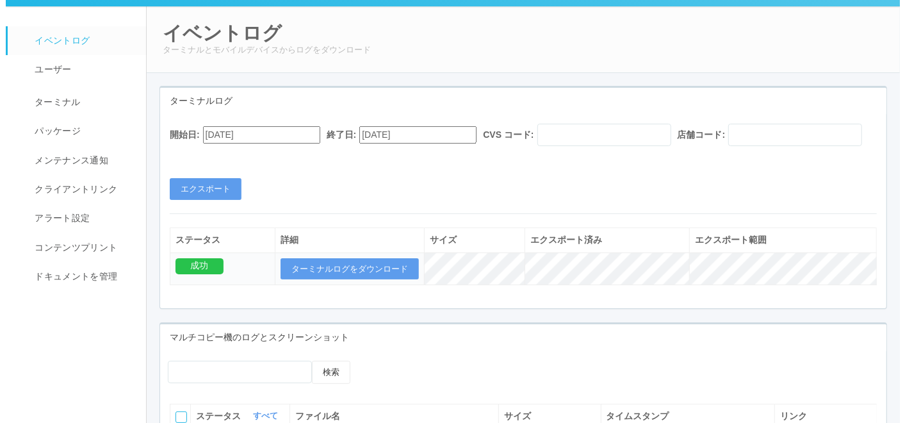
scroll to position [0, 0]
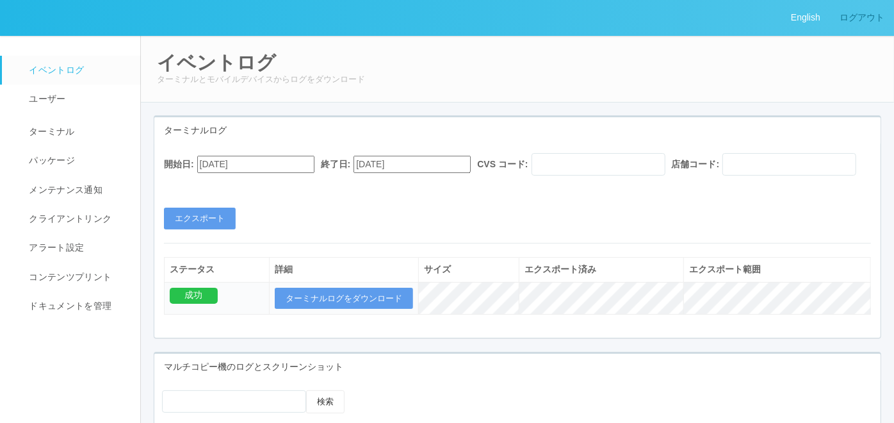
click at [852, 17] on link "ログアウト" at bounding box center [862, 17] width 64 height 35
